Goal: Task Accomplishment & Management: Manage account settings

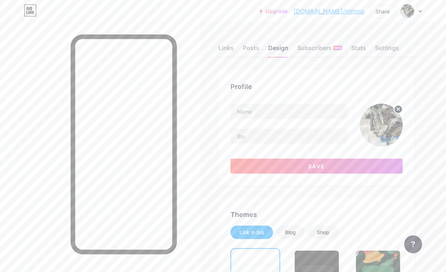
scroll to position [10, 23]
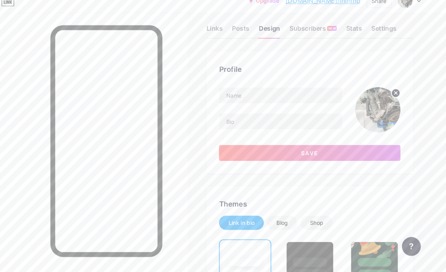
click at [360, 109] on img at bounding box center [381, 114] width 43 height 43
click at [360, 113] on img at bounding box center [381, 114] width 43 height 43
click at [394, 97] on circle at bounding box center [398, 99] width 8 height 8
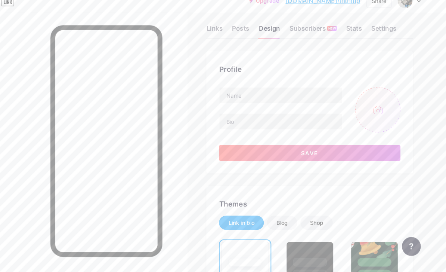
click at [361, 111] on input "file" at bounding box center [381, 114] width 43 height 43
type input "C:\fakepath\E8F1B3A3-6AC3-4BB5-8EE9-6D4051F412E1.jpeg"
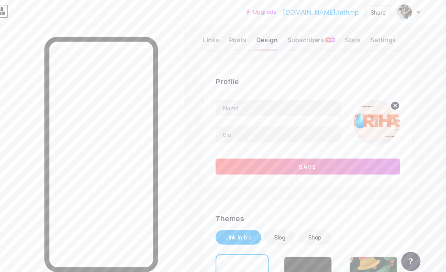
click at [394, 103] on circle at bounding box center [398, 99] width 8 height 8
click at [360, 121] on input "file" at bounding box center [381, 114] width 43 height 43
type input "C:\fakepath\810A7FB0-A9C8-488C-BCD5-264C2AEBF4CB.png"
click at [394, 103] on circle at bounding box center [398, 99] width 8 height 8
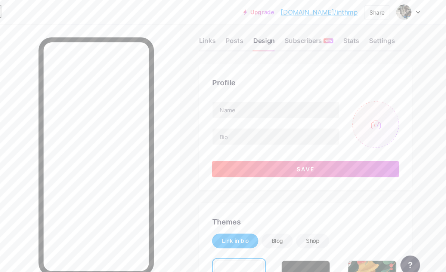
click at [360, 122] on input "file" at bounding box center [381, 114] width 43 height 43
type input "C:\fakepath\CE9E7228-4213-4C9A-9CB6-17F9F4B3E5BC.png"
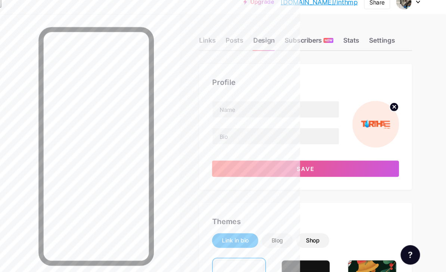
scroll to position [0, 0]
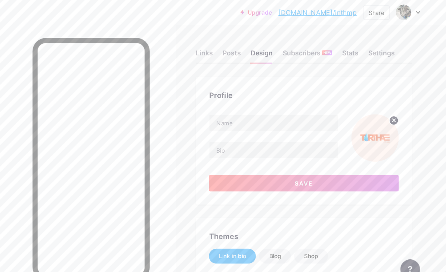
click at [394, 105] on icon at bounding box center [398, 109] width 9 height 9
click at [360, 120] on input "file" at bounding box center [381, 125] width 43 height 43
type input "C:\fakepath\4365F7AA-A184-4C79-8ED9-E57BF6BA3947.png"
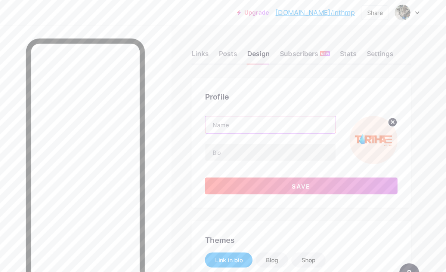
click at [255, 111] on input "text" at bounding box center [289, 111] width 117 height 15
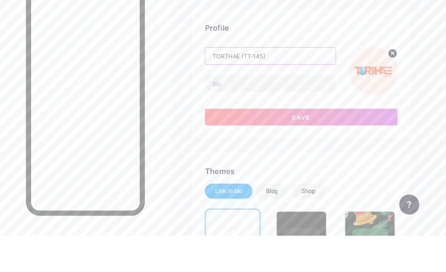
type input "TORTHAE (TT-145)"
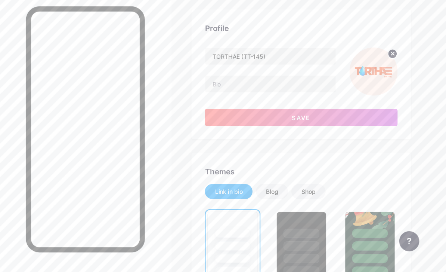
click at [345, 126] on button "Save" at bounding box center [317, 133] width 172 height 15
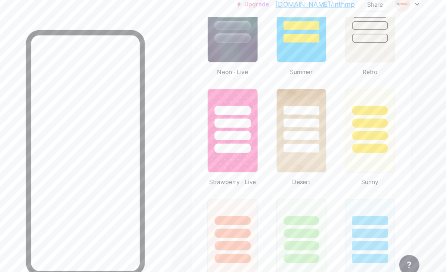
scroll to position [530, 0]
click at [356, 55] on img at bounding box center [378, 25] width 44 height 74
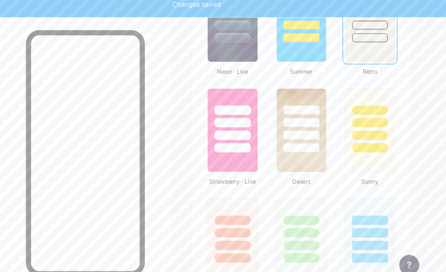
click at [233, 204] on div at bounding box center [255, 213] width 44 height 57
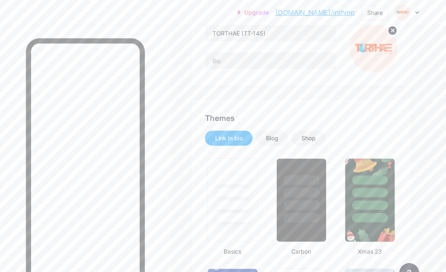
scroll to position [0, 0]
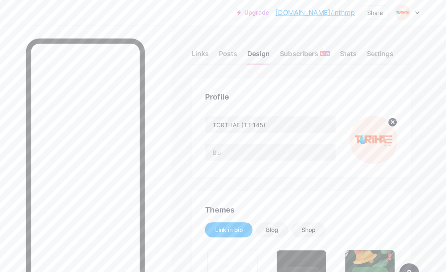
click at [219, 49] on div "Links" at bounding box center [226, 49] width 15 height 13
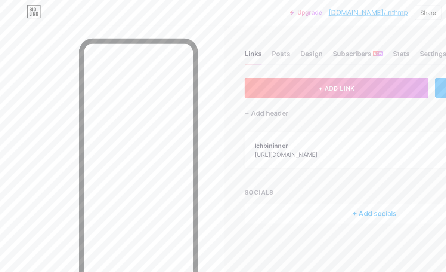
click at [284, 135] on div "[URL][DOMAIN_NAME]" at bounding box center [256, 138] width 56 height 8
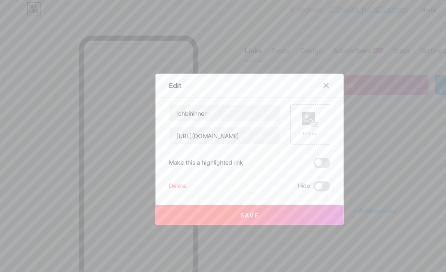
click at [292, 82] on icon at bounding box center [292, 79] width 6 height 6
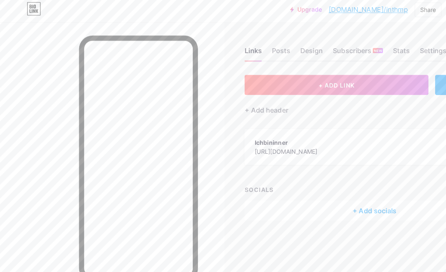
click at [284, 138] on div "Ichbininner [URL][DOMAIN_NAME]" at bounding box center [256, 133] width 56 height 17
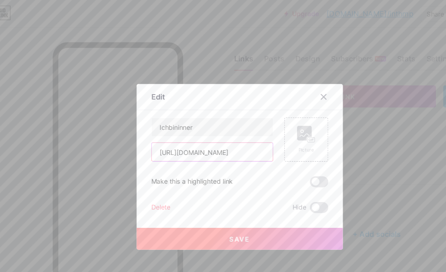
click at [196, 131] on input "[URL][DOMAIN_NAME]" at bounding box center [200, 123] width 99 height 15
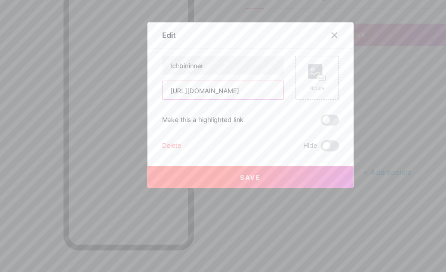
scroll to position [24, 0]
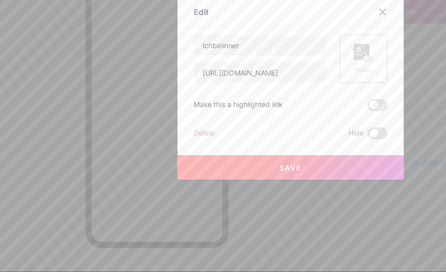
click at [191, 96] on div "Ichbininner [URL][DOMAIN_NAME] Picture Make this a highlighted link Delete Hide…" at bounding box center [223, 135] width 144 height 78
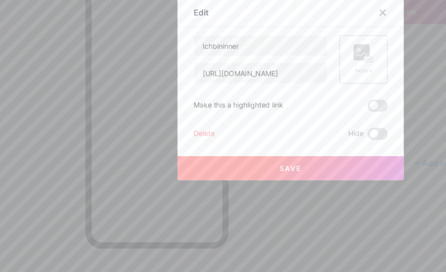
click at [290, 72] on div at bounding box center [291, 78] width 13 height 13
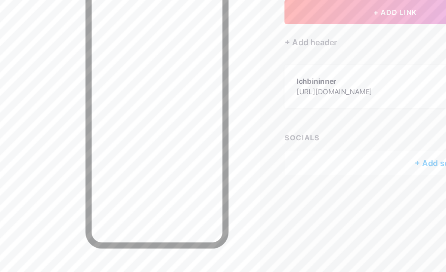
click at [276, 182] on div "+ Add socials" at bounding box center [335, 191] width 232 height 18
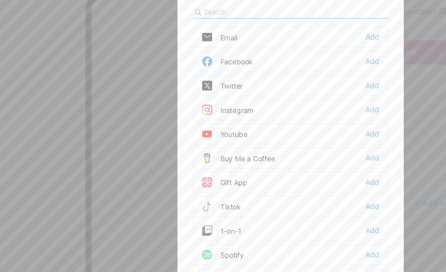
scroll to position [0, 0]
click at [279, 64] on div "Add" at bounding box center [284, 67] width 10 height 7
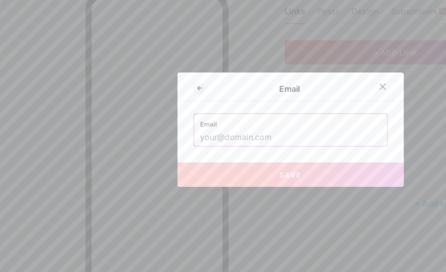
click at [287, 97] on div at bounding box center [291, 103] width 13 height 13
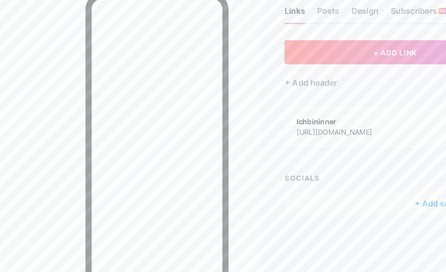
click at [289, 139] on div "Links Posts Design Subscribers NEW Stats Settings + ADD LINK + ADD EMBED + Add …" at bounding box center [241, 129] width 482 height 215
click at [295, 182] on div "+ Add socials" at bounding box center [335, 191] width 232 height 18
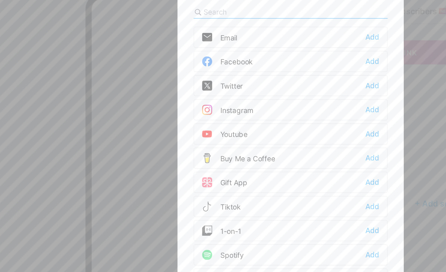
click at [241, 113] on div "Instagram Add" at bounding box center [223, 121] width 144 height 16
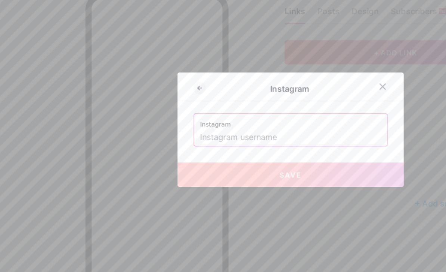
click at [289, 101] on icon at bounding box center [292, 104] width 6 height 6
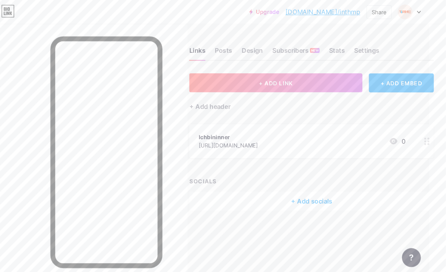
scroll to position [15, 16]
click at [327, 70] on button "+ ADD LINK" at bounding box center [285, 79] width 164 height 18
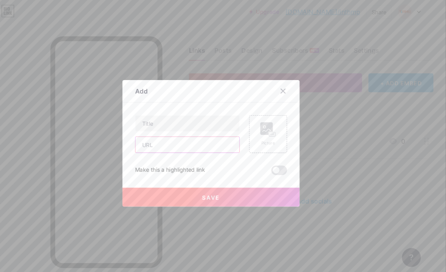
click at [206, 142] on input "text" at bounding box center [200, 137] width 99 height 15
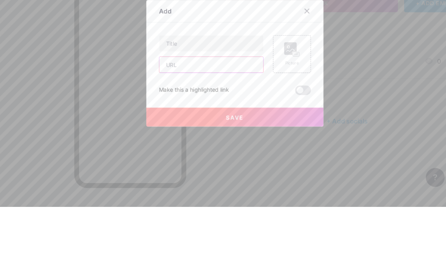
scroll to position [15, 5]
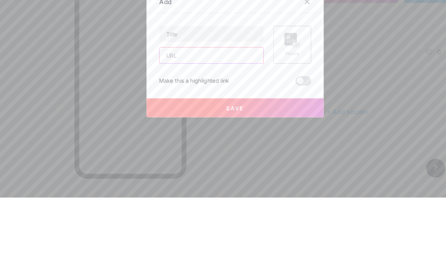
paste input "[URL][DOMAIN_NAME]"
type input "[URL][DOMAIN_NAME]"
click at [221, 110] on input "text" at bounding box center [200, 117] width 99 height 15
type input "Presentation"
click at [280, 178] on button "Save" at bounding box center [223, 187] width 168 height 18
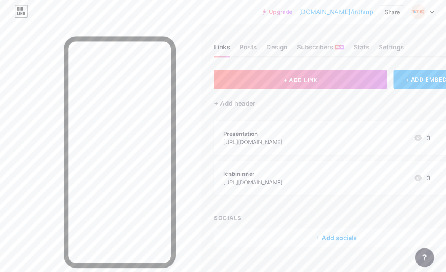
scroll to position [15, 30]
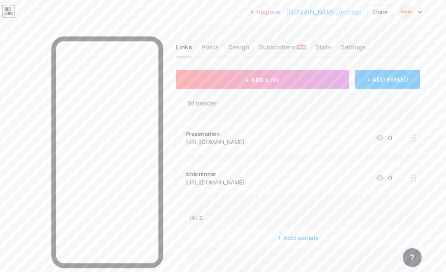
click at [254, 169] on div "[URL][DOMAIN_NAME]" at bounding box center [226, 173] width 56 height 8
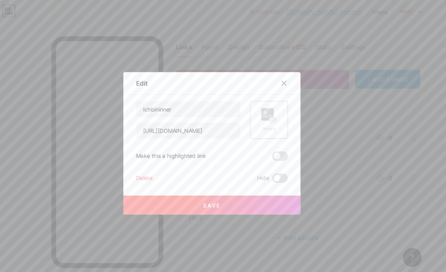
click at [151, 173] on div "Ichbininner [URL][DOMAIN_NAME] Picture Make this a highlighted link Delete Hide…" at bounding box center [223, 135] width 144 height 78
click at [151, 173] on div "Delete" at bounding box center [159, 168] width 16 height 9
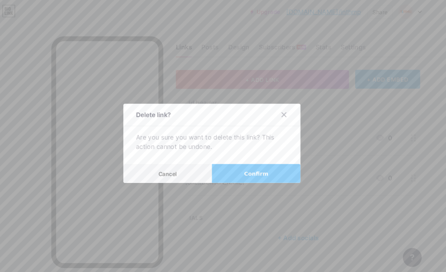
click at [257, 173] on button "Confirm" at bounding box center [265, 165] width 84 height 18
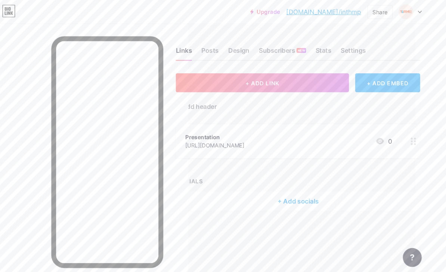
click at [289, 70] on button "+ ADD LINK" at bounding box center [271, 79] width 164 height 18
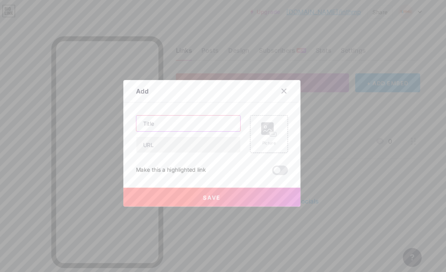
click at [208, 124] on input "text" at bounding box center [200, 117] width 99 height 15
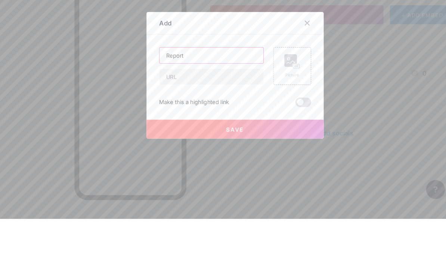
type input "Report"
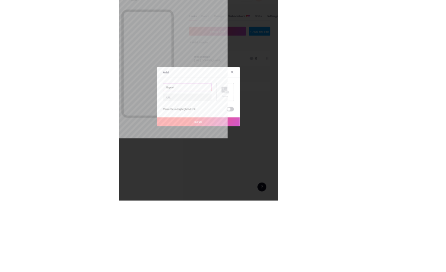
scroll to position [15, 0]
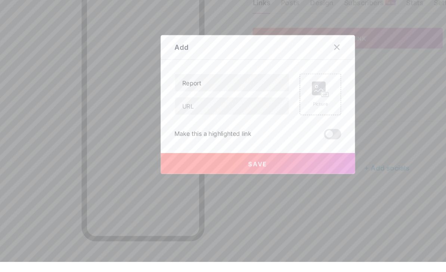
click at [324, 27] on div at bounding box center [223, 136] width 446 height 272
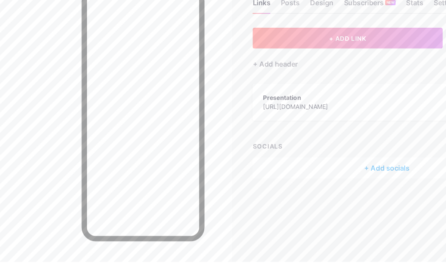
scroll to position [24, 0]
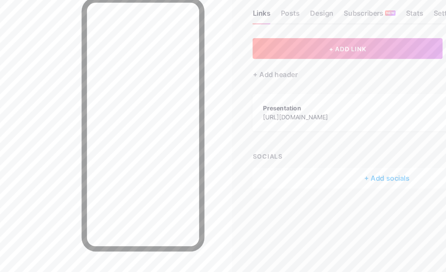
click at [284, 126] on div "Presentation" at bounding box center [256, 130] width 56 height 8
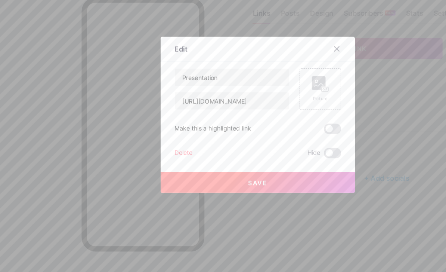
click at [284, 96] on div "Picture" at bounding box center [277, 114] width 36 height 36
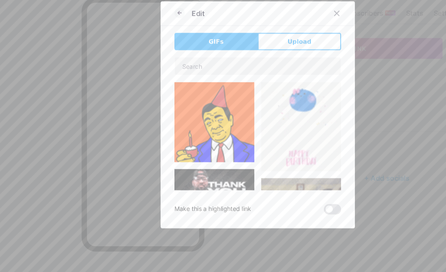
click at [153, 43] on icon at bounding box center [155, 47] width 9 height 9
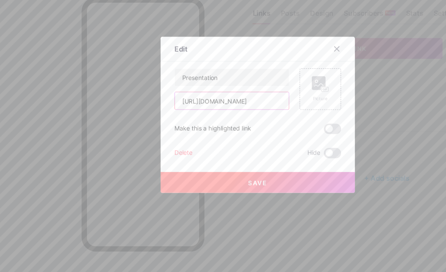
click at [241, 116] on input "[URL][DOMAIN_NAME]" at bounding box center [200, 123] width 99 height 15
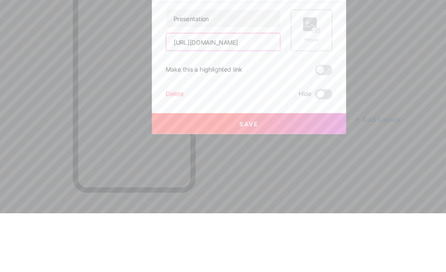
type input "[URL][DOMAIN_NAME]"
click at [187, 116] on input "[URL][DOMAIN_NAME]" at bounding box center [200, 123] width 99 height 15
paste input "[URL][DOMAIN_NAME]"
type input "[URL][DOMAIN_NAME]"
click at [254, 144] on div "Make this a highlighted link" at bounding box center [223, 148] width 144 height 9
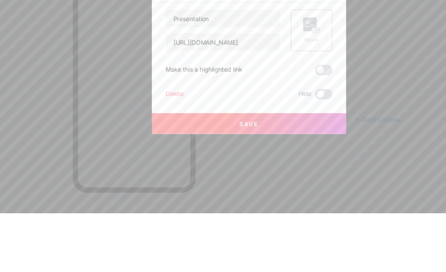
scroll to position [24, 0]
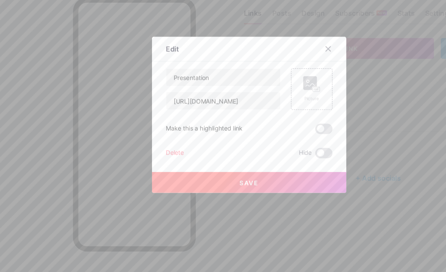
click at [270, 185] on button "Save" at bounding box center [223, 194] width 168 height 18
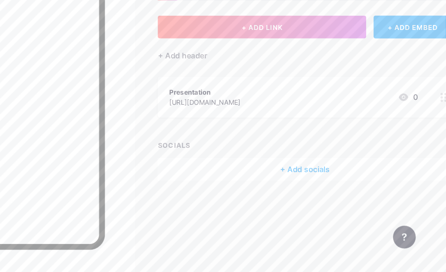
scroll to position [24, 0]
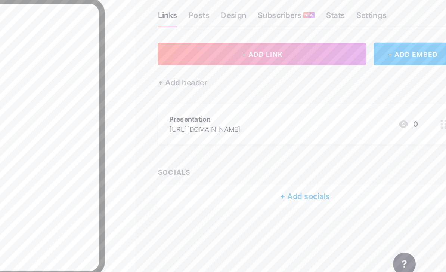
click at [277, 70] on button "+ ADD LINK" at bounding box center [301, 79] width 164 height 18
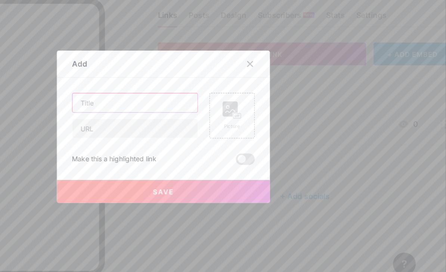
click at [151, 110] on input "text" at bounding box center [200, 117] width 99 height 15
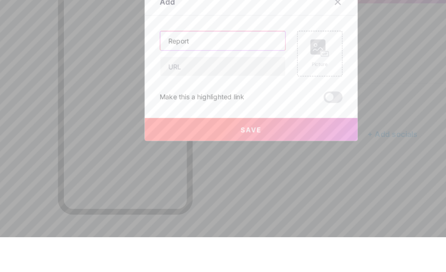
type input "Report"
click at [211, 130] on input "text" at bounding box center [200, 137] width 99 height 15
paste input "[URL][DOMAIN_NAME]"
type input "[URL][DOMAIN_NAME]"
click at [296, 45] on div at bounding box center [223, 136] width 446 height 272
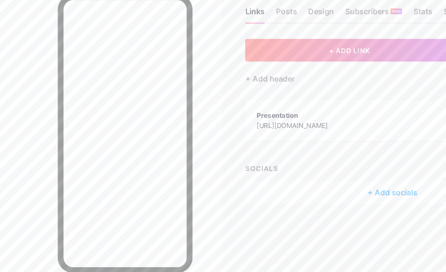
click at [295, 70] on button "+ ADD LINK" at bounding box center [301, 79] width 164 height 18
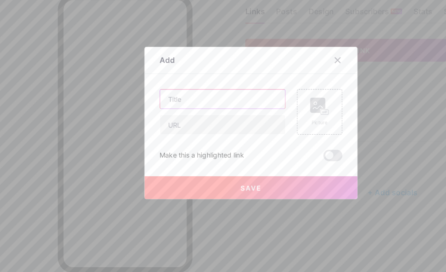
click at [207, 110] on input "text" at bounding box center [200, 117] width 99 height 15
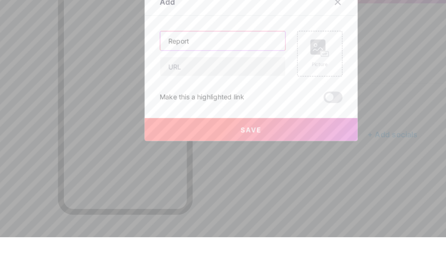
type input "Report"
click at [207, 130] on input "text" at bounding box center [200, 137] width 99 height 15
paste input "[URL][DOMAIN_NAME]"
type input "[URL][DOMAIN_NAME]"
click at [219, 109] on div "Report [URL][DOMAIN_NAME] Picture Make this a highlighted link Save" at bounding box center [223, 137] width 144 height 57
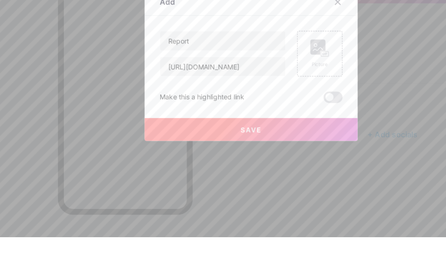
scroll to position [24, 0]
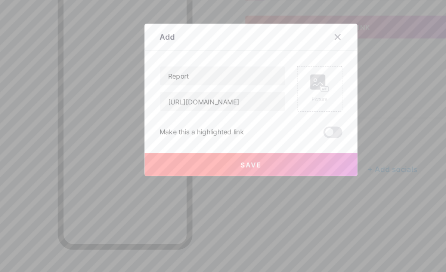
click at [209, 178] on button "Save" at bounding box center [223, 187] width 168 height 18
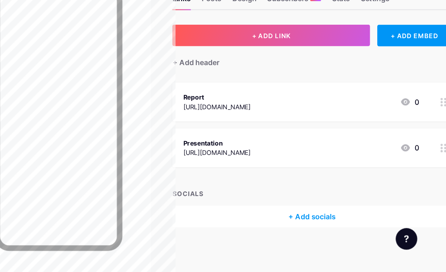
scroll to position [24, 21]
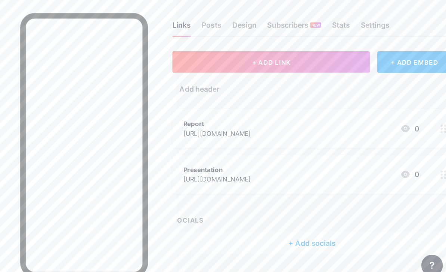
click at [281, 66] on button "+ ADD LINK" at bounding box center [279, 75] width 164 height 18
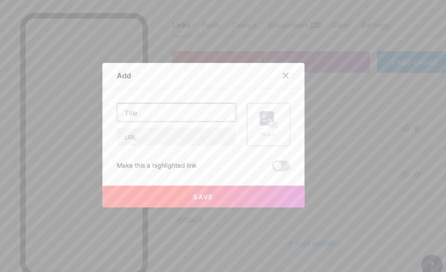
click at [167, 110] on input "text" at bounding box center [200, 117] width 99 height 15
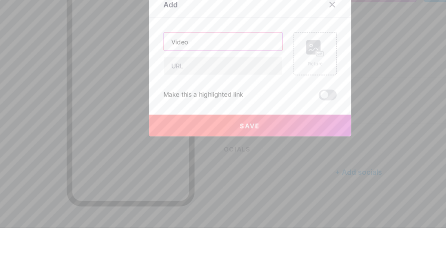
type input "Video"
click at [210, 130] on input "text" at bounding box center [200, 137] width 99 height 15
paste input "[URL][DOMAIN_NAME]"
type input "[URL][DOMAIN_NAME]"
click at [215, 109] on div "Video [URL][DOMAIN_NAME] Picture Make this a highlighted link Save" at bounding box center [223, 137] width 144 height 57
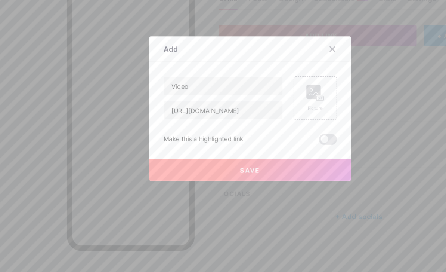
click at [223, 178] on button "Save" at bounding box center [223, 187] width 168 height 18
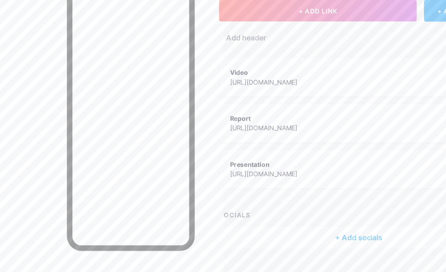
click at [221, 110] on div "[URL][DOMAIN_NAME]" at bounding box center [234, 114] width 56 height 8
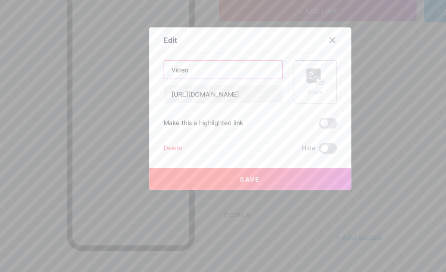
click at [189, 96] on input "Video" at bounding box center [200, 103] width 99 height 15
type input "Video"
click at [234, 68] on div "Edit Content YouTube Play YouTube video without leaving your page. ADD Vimeo Pl…" at bounding box center [223, 135] width 168 height 135
click at [215, 191] on span "Save" at bounding box center [223, 194] width 17 height 6
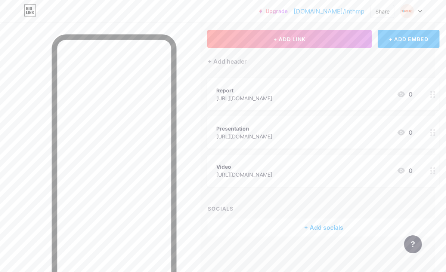
scroll to position [40, 0]
